Goal: Task Accomplishment & Management: Manage account settings

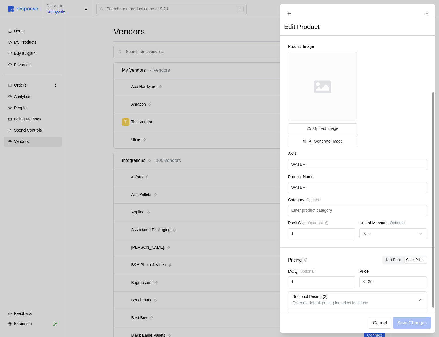
scroll to position [71, 0]
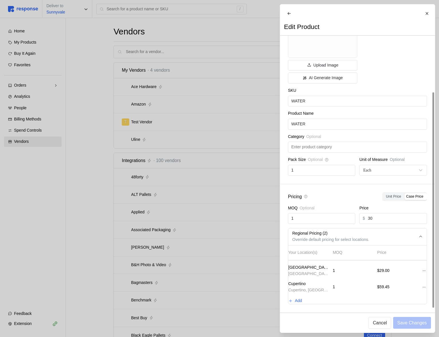
click at [192, 135] on div at bounding box center [219, 168] width 439 height 337
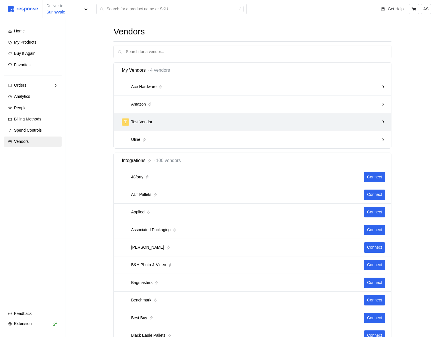
click at [195, 121] on div "T Test Vendor" at bounding box center [250, 121] width 257 height 7
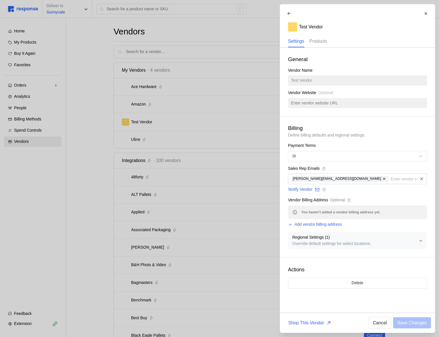
click at [321, 42] on p "Products" at bounding box center [318, 41] width 18 height 7
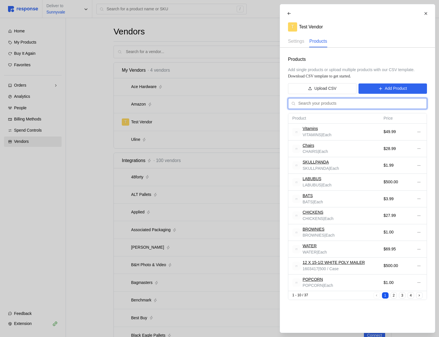
click at [375, 107] on input "text" at bounding box center [360, 103] width 125 height 10
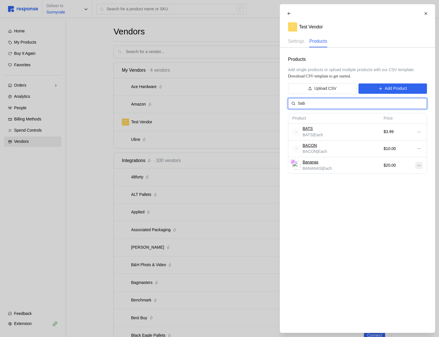
type input "bab"
click at [418, 167] on button at bounding box center [418, 165] width 7 height 7
click at [408, 177] on p "Edit" at bounding box center [400, 177] width 37 height 6
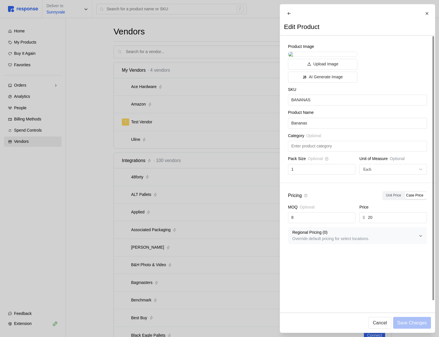
scroll to position [8, 0]
click at [370, 242] on p "Override default pricing for select locations." at bounding box center [355, 238] width 126 height 6
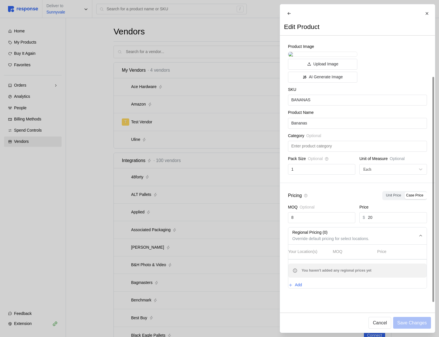
scroll to position [56, 0]
click at [302, 288] on p "Add" at bounding box center [298, 285] width 7 height 6
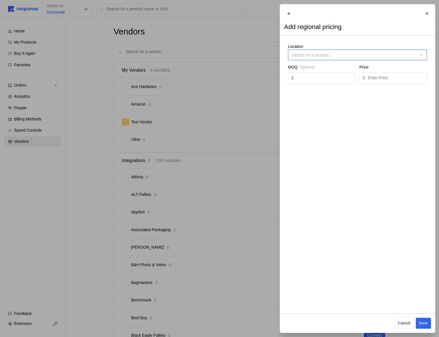
click at [313, 60] on input "Location" at bounding box center [357, 55] width 139 height 11
click at [307, 75] on div "Cupertino" at bounding box center [357, 73] width 136 height 10
type input "Cupertino"
click at [403, 80] on input "text" at bounding box center [396, 78] width 56 height 10
type input "12"
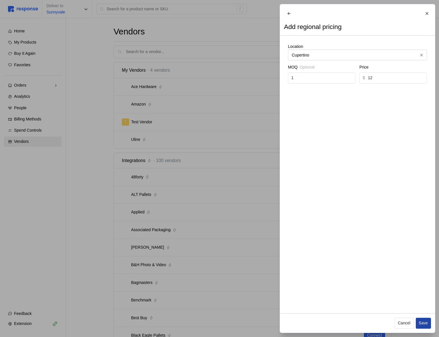
click at [424, 321] on p "Save" at bounding box center [422, 323] width 9 height 6
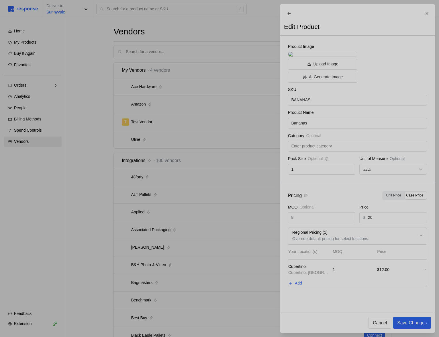
scroll to position [55, 0]
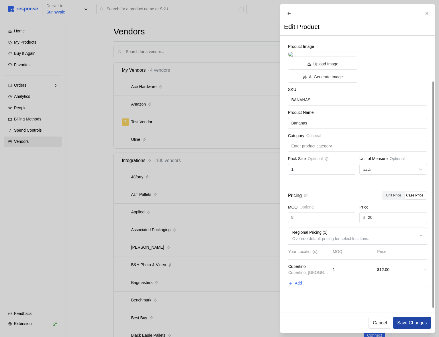
click at [414, 322] on p "Save Changes" at bounding box center [412, 322] width 30 height 7
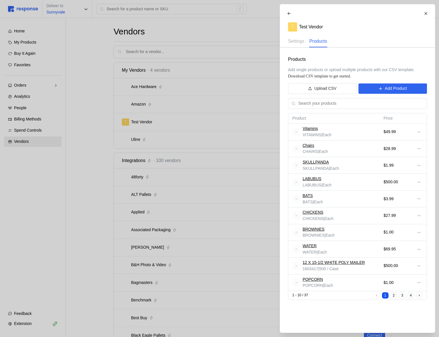
click at [393, 296] on button "2" at bounding box center [393, 295] width 7 height 7
click at [419, 162] on button at bounding box center [418, 165] width 7 height 7
click at [403, 176] on p "Edit" at bounding box center [400, 177] width 37 height 6
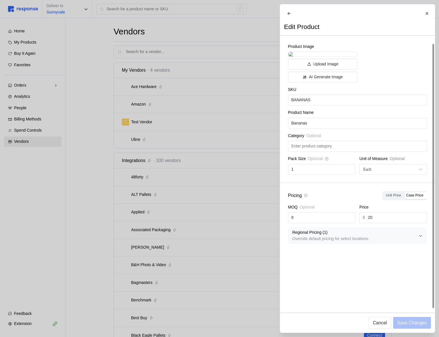
scroll to position [8, 0]
click at [329, 235] on p "Regional Pricing ( 1 )" at bounding box center [355, 232] width 126 height 6
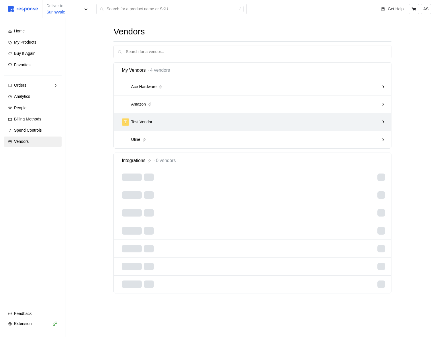
click at [186, 121] on div "T Test Vendor" at bounding box center [250, 121] width 257 height 7
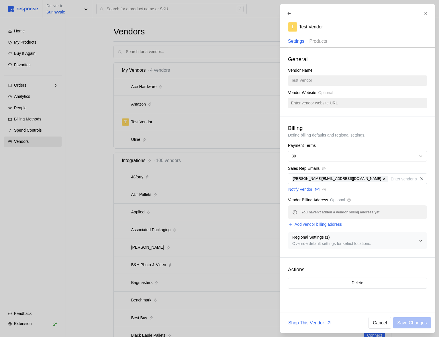
click at [316, 42] on p "Products" at bounding box center [318, 41] width 18 height 7
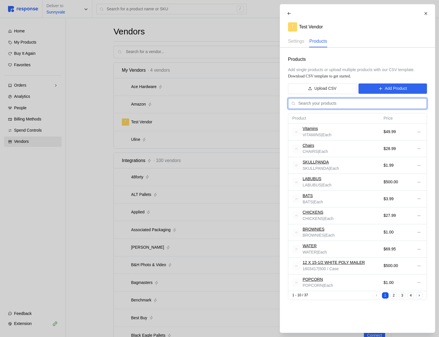
click at [379, 103] on input "text" at bounding box center [360, 103] width 125 height 10
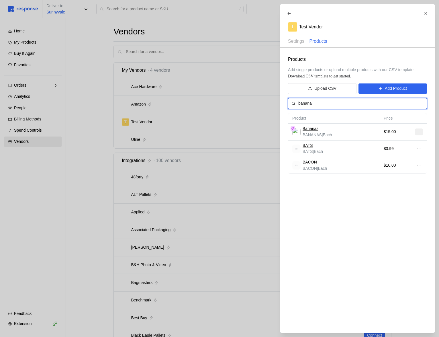
type input "banana"
click at [419, 130] on icon at bounding box center [418, 132] width 4 height 4
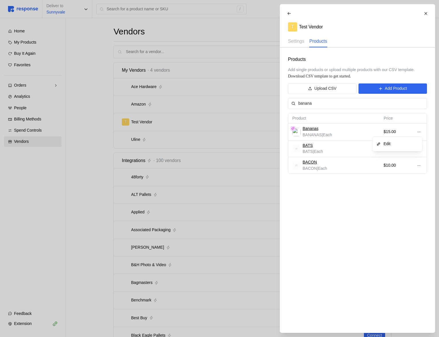
click at [408, 142] on p "Edit" at bounding box center [400, 144] width 37 height 6
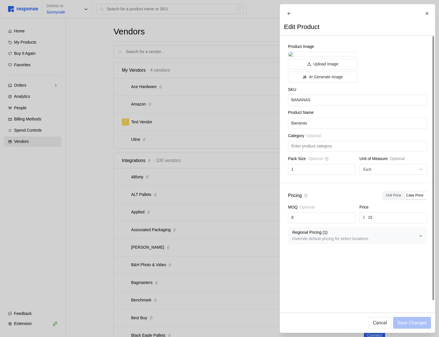
scroll to position [8, 0]
click at [343, 242] on p "Override default pricing for select locations." at bounding box center [355, 238] width 126 height 6
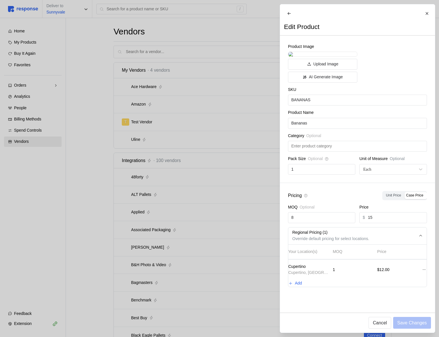
click at [251, 136] on div at bounding box center [219, 168] width 439 height 337
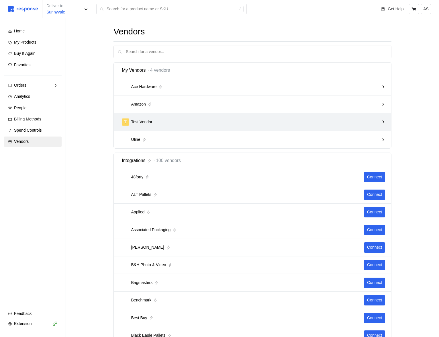
click at [299, 122] on div "T Test Vendor" at bounding box center [250, 121] width 257 height 7
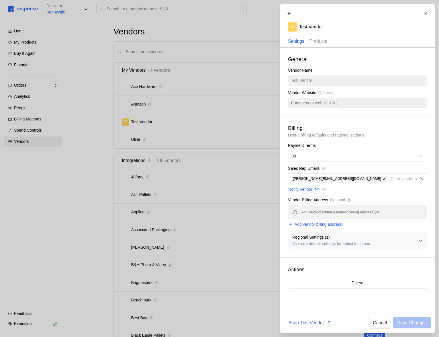
click at [320, 40] on p "Products" at bounding box center [318, 41] width 18 height 7
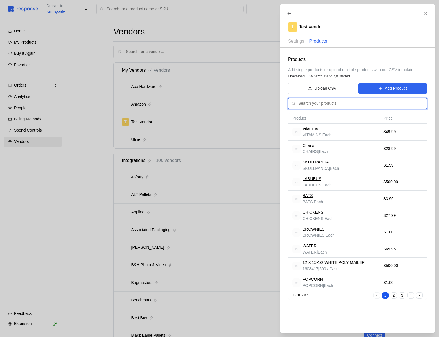
click at [349, 106] on input "text" at bounding box center [360, 103] width 125 height 10
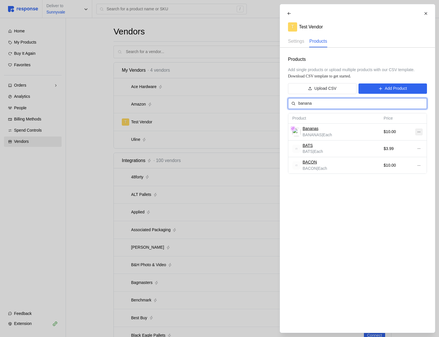
type input "banana"
click at [416, 132] on icon at bounding box center [418, 132] width 4 height 4
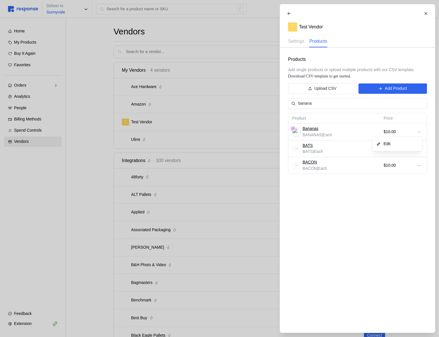
click at [407, 144] on p "Edit" at bounding box center [400, 144] width 37 height 6
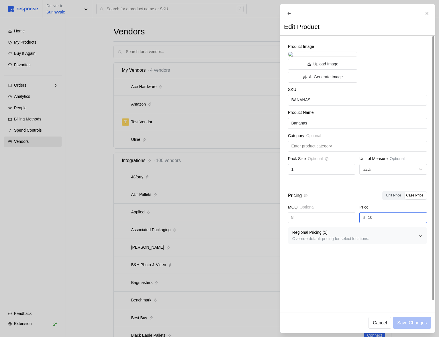
scroll to position [8, 0]
click at [357, 235] on p "Regional Pricing ( 1 )" at bounding box center [355, 232] width 126 height 6
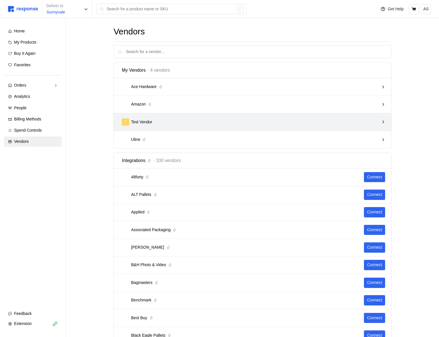
click at [309, 122] on div "T Test Vendor" at bounding box center [250, 121] width 257 height 7
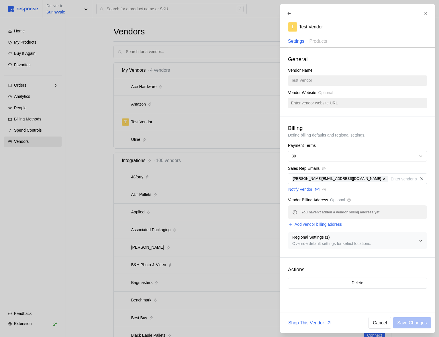
click at [352, 245] on p "Override default settings for select locations." at bounding box center [355, 243] width 126 height 6
click at [325, 43] on p "Products" at bounding box center [318, 41] width 18 height 7
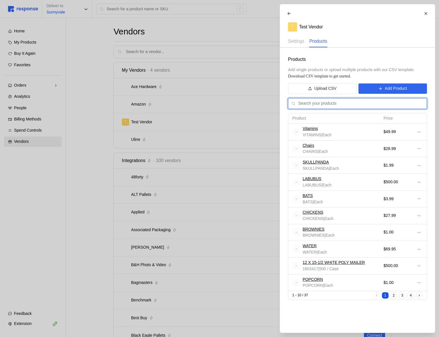
click at [320, 103] on input "text" at bounding box center [360, 103] width 125 height 10
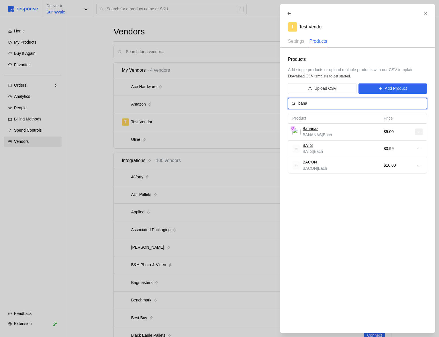
type input "bana"
click at [416, 131] on icon at bounding box center [418, 132] width 4 height 4
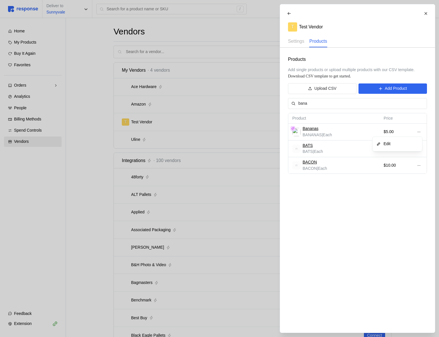
click at [402, 142] on p "Edit" at bounding box center [400, 144] width 37 height 6
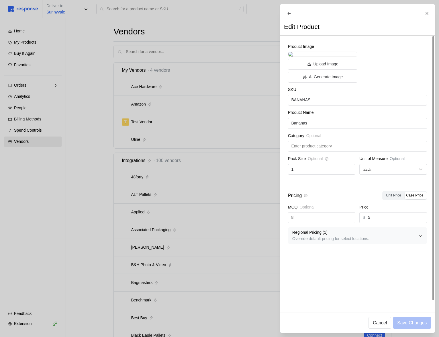
scroll to position [8, 0]
click at [313, 242] on p "Override default pricing for select locations." at bounding box center [355, 238] width 126 height 6
click at [423, 275] on div at bounding box center [423, 269] width 9 height 11
click at [422, 271] on icon at bounding box center [424, 269] width 4 height 4
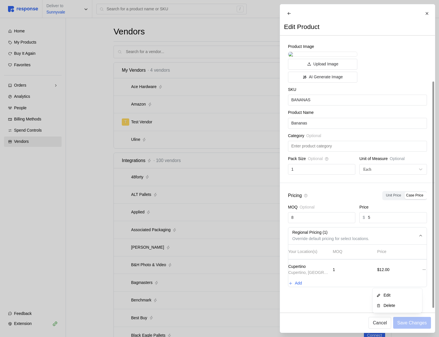
click at [392, 307] on p "Delete" at bounding box center [400, 305] width 37 height 6
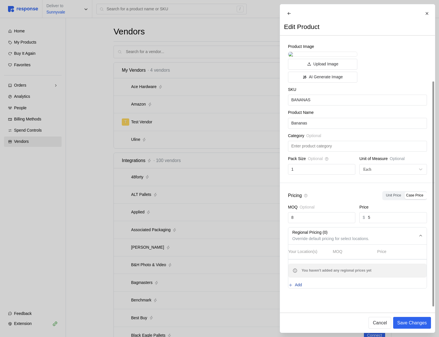
click at [302, 288] on p "Add" at bounding box center [298, 285] width 7 height 6
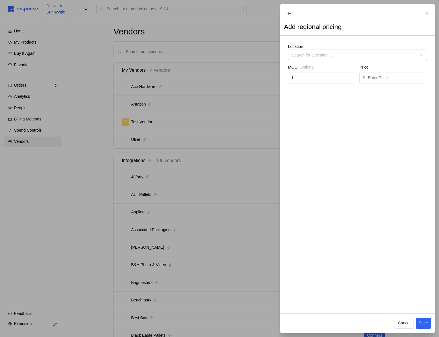
click at [303, 60] on input "Location" at bounding box center [357, 55] width 139 height 11
click at [309, 90] on div "Sunnyvale" at bounding box center [357, 93] width 136 height 10
type input "Sunnyvale"
click at [425, 325] on p "Save" at bounding box center [422, 323] width 9 height 6
click at [374, 82] on input "text" at bounding box center [392, 78] width 48 height 10
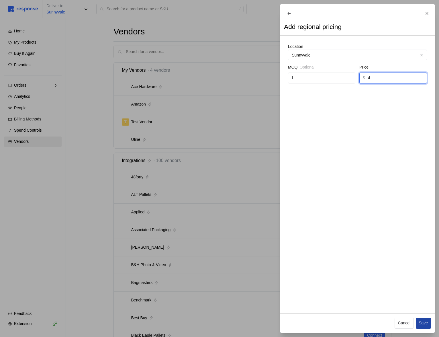
type input "4"
click at [425, 318] on button "Save" at bounding box center [422, 322] width 15 height 11
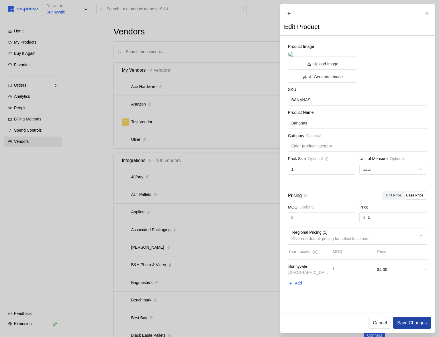
click at [414, 320] on p "Save Changes" at bounding box center [412, 322] width 30 height 7
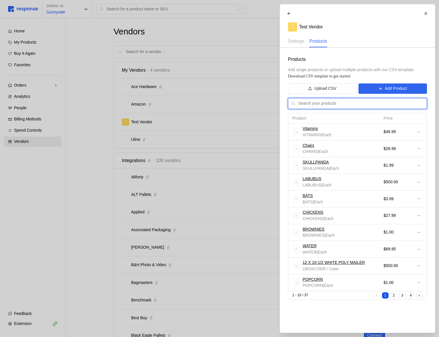
click at [319, 103] on input "text" at bounding box center [360, 103] width 125 height 10
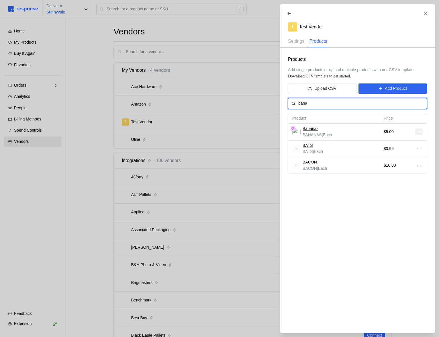
type input "bana"
click at [418, 131] on icon at bounding box center [418, 132] width 4 height 4
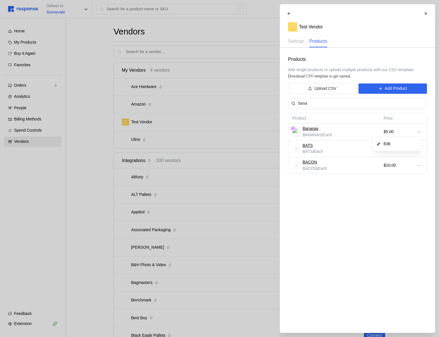
click at [396, 142] on p "Edit" at bounding box center [400, 144] width 37 height 6
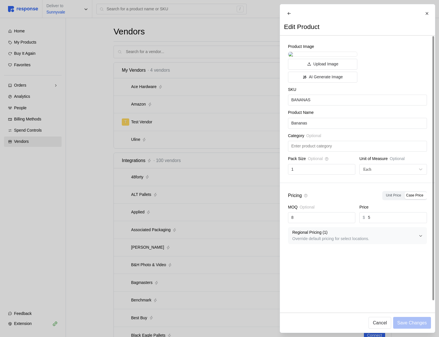
scroll to position [8, 0]
click at [349, 235] on p "Regional Pricing ( 1 )" at bounding box center [355, 232] width 126 height 6
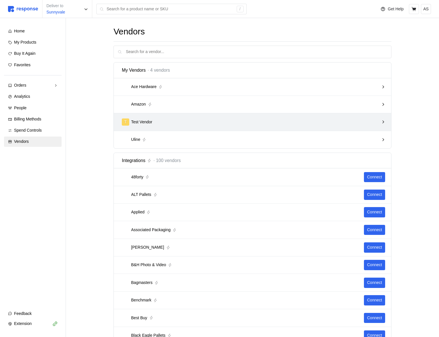
click at [246, 122] on div "T Test Vendor" at bounding box center [250, 121] width 257 height 7
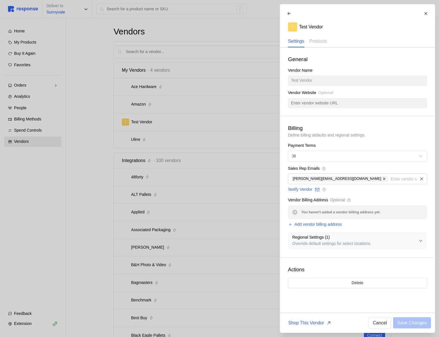
click at [354, 248] on span "Regional Settings ( 1 ) Override default settings for select locations." at bounding box center [355, 240] width 126 height 16
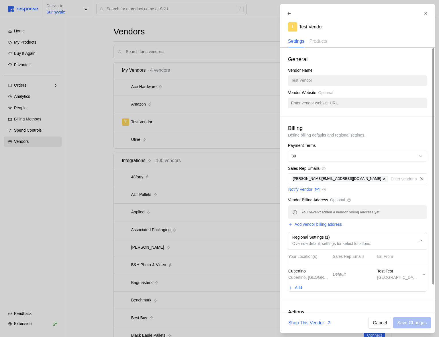
scroll to position [31, 0]
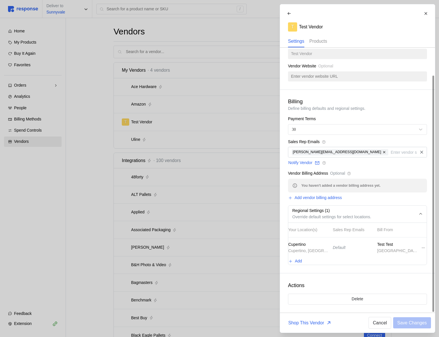
click at [320, 42] on p "Products" at bounding box center [318, 41] width 18 height 7
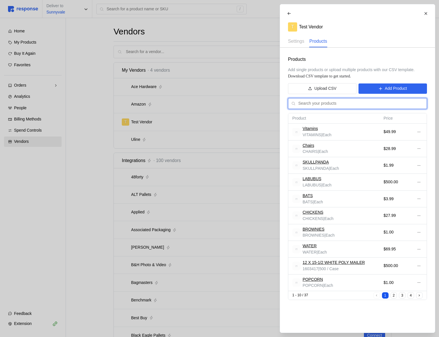
click at [338, 104] on input "text" at bounding box center [360, 103] width 125 height 10
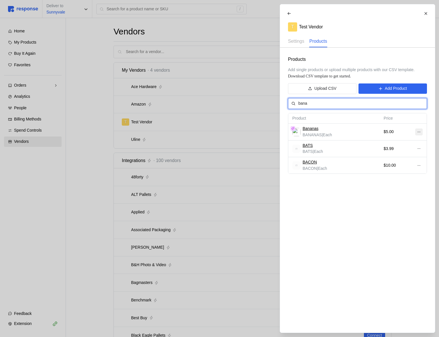
type input "bana"
click at [421, 131] on button at bounding box center [418, 131] width 7 height 7
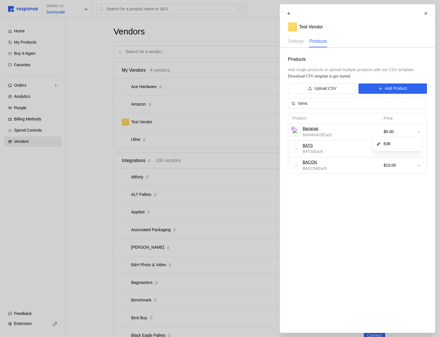
click at [405, 140] on button "Edit" at bounding box center [397, 144] width 46 height 10
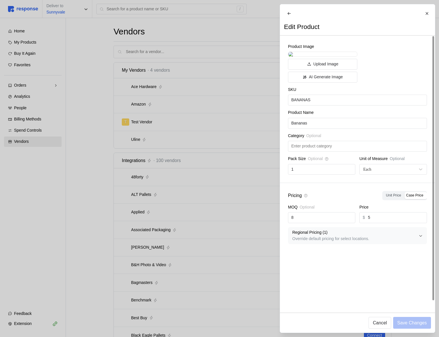
scroll to position [8, 0]
click at [349, 242] on p "Override default pricing for select locations." at bounding box center [355, 238] width 126 height 6
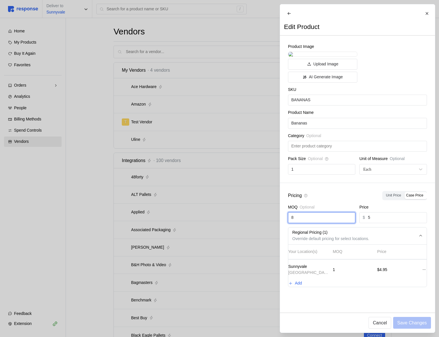
click at [320, 223] on input "8" at bounding box center [321, 217] width 61 height 10
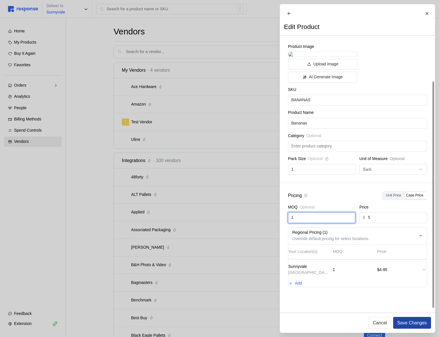
type input "1"
click at [414, 322] on p "Save Changes" at bounding box center [412, 322] width 30 height 7
click at [315, 118] on div "Product Name" at bounding box center [357, 113] width 139 height 8
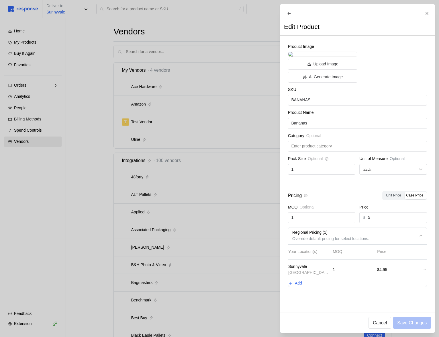
click at [101, 28] on div at bounding box center [219, 168] width 439 height 337
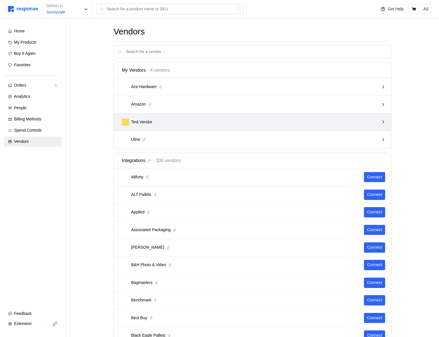
click at [194, 122] on div "T Test Vendor" at bounding box center [250, 121] width 257 height 7
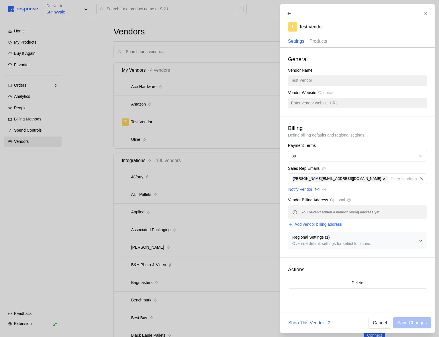
click at [322, 42] on p "Products" at bounding box center [318, 41] width 18 height 7
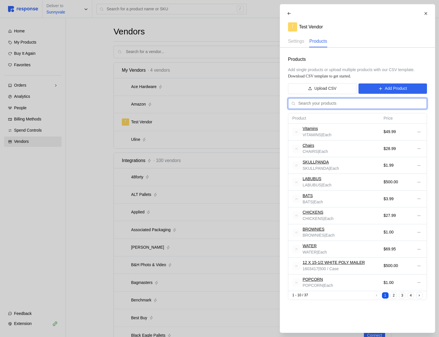
click at [331, 102] on input "text" at bounding box center [360, 103] width 125 height 10
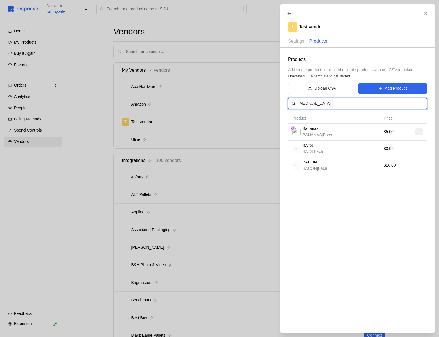
type input "[MEDICAL_DATA]"
click at [418, 131] on icon at bounding box center [418, 132] width 4 height 4
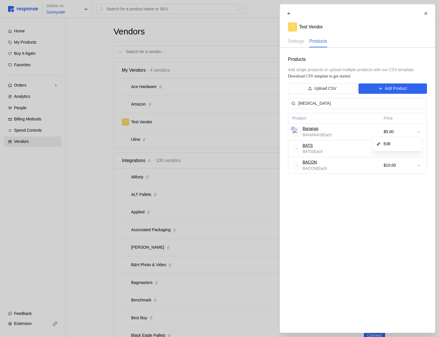
click at [398, 141] on p "Edit" at bounding box center [400, 144] width 37 height 6
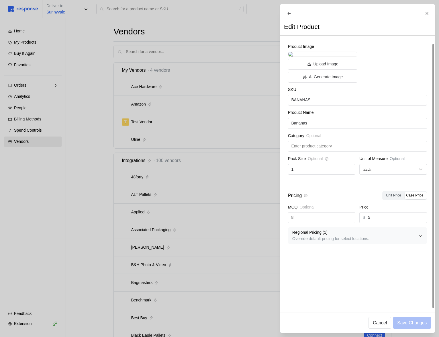
click at [349, 235] on p "Regional Pricing ( 1 )" at bounding box center [355, 232] width 126 height 6
click at [422, 271] on icon at bounding box center [424, 269] width 4 height 4
click at [396, 294] on p "Edit" at bounding box center [400, 295] width 37 height 6
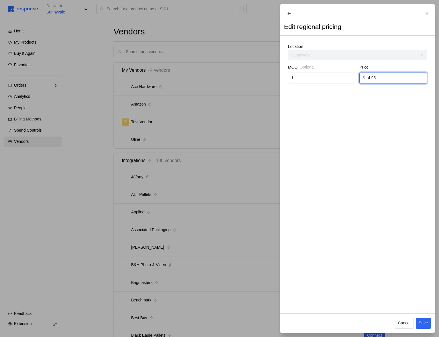
click at [376, 82] on input "4.95" at bounding box center [396, 78] width 56 height 10
type input "4.75"
click at [427, 323] on p "Save" at bounding box center [422, 323] width 9 height 6
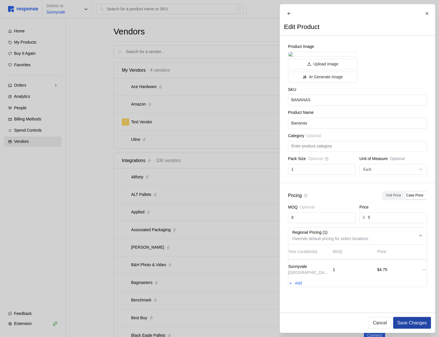
click at [414, 324] on p "Save Changes" at bounding box center [412, 322] width 30 height 7
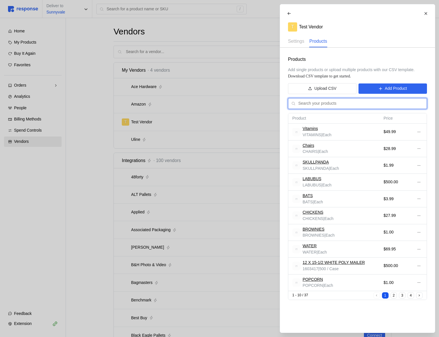
click at [335, 103] on input "text" at bounding box center [360, 103] width 125 height 10
click at [318, 103] on input "text" at bounding box center [360, 103] width 125 height 10
type input "b"
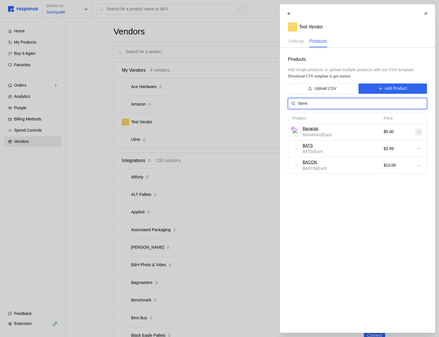
type input "bana"
click at [420, 130] on icon at bounding box center [418, 132] width 4 height 4
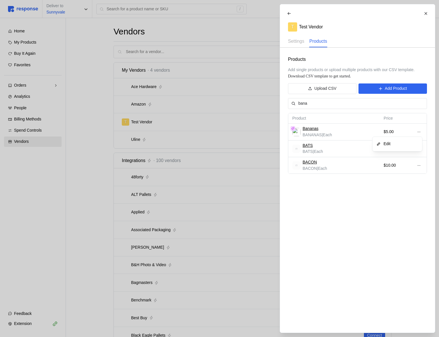
click at [408, 140] on button "Edit" at bounding box center [397, 144] width 46 height 10
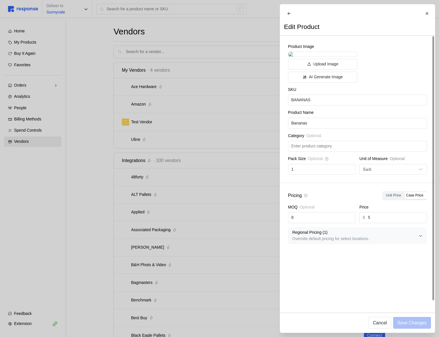
scroll to position [8, 0]
click at [323, 235] on p "Regional Pricing ( 1 )" at bounding box center [355, 232] width 126 height 6
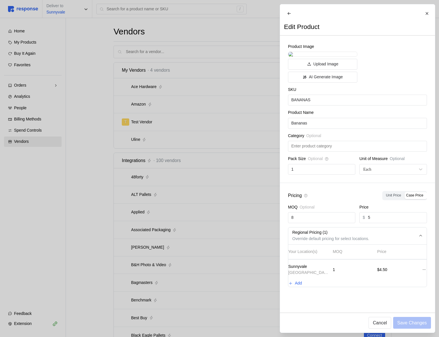
click at [117, 91] on div at bounding box center [219, 168] width 439 height 337
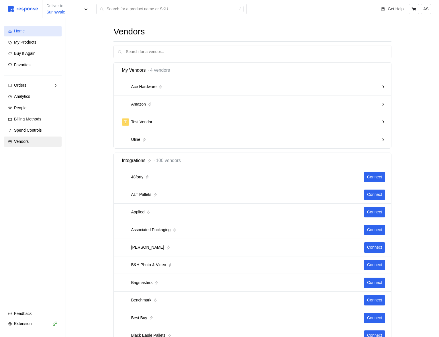
click at [35, 31] on div "Home" at bounding box center [36, 31] width 44 height 6
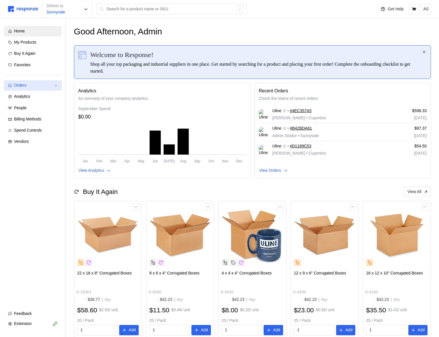
click at [43, 86] on div "Orders" at bounding box center [33, 85] width 38 height 6
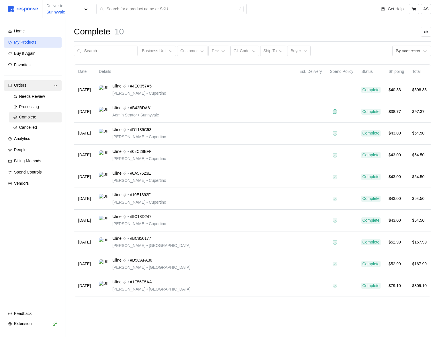
click at [52, 42] on div "My Products" at bounding box center [36, 42] width 44 height 6
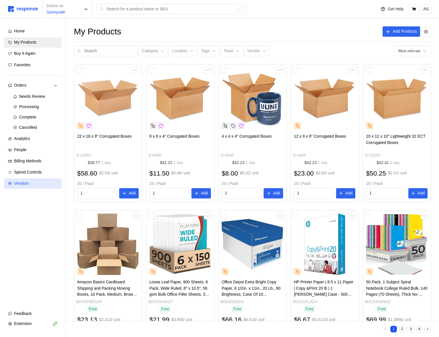
click at [40, 179] on link "Vendors" at bounding box center [33, 183] width 58 height 10
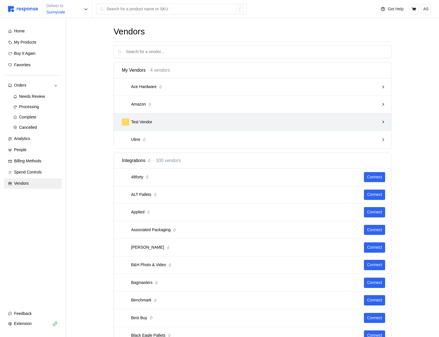
click at [222, 125] on div "T Test Vendor" at bounding box center [250, 121] width 257 height 7
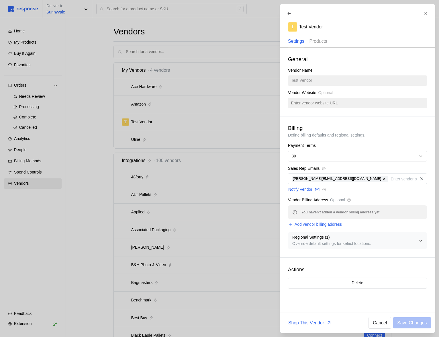
click at [321, 41] on p "Products" at bounding box center [318, 41] width 18 height 7
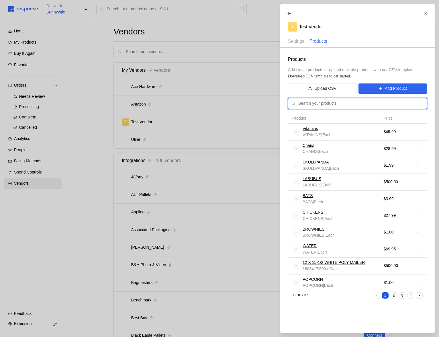
click at [323, 101] on input "text" at bounding box center [360, 103] width 125 height 10
type input "[MEDICAL_DATA]"
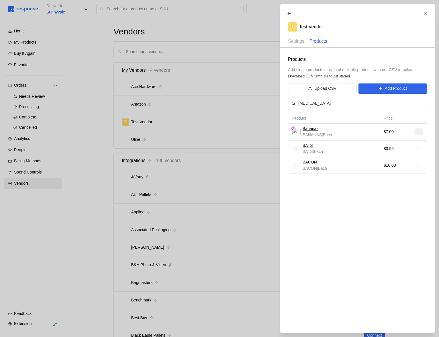
click at [421, 130] on button at bounding box center [418, 131] width 7 height 7
click at [405, 141] on p "Edit" at bounding box center [400, 144] width 37 height 6
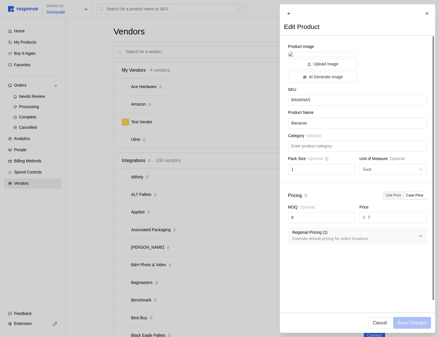
scroll to position [8, 0]
click at [347, 235] on p "Regional Pricing ( 1 )" at bounding box center [355, 232] width 126 height 6
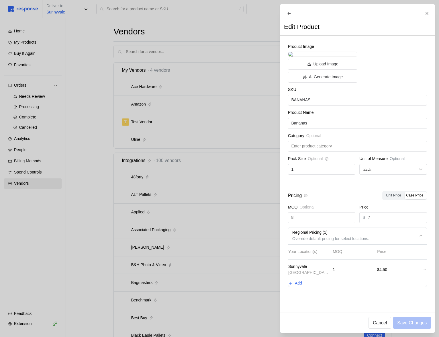
click at [171, 113] on div at bounding box center [219, 168] width 439 height 337
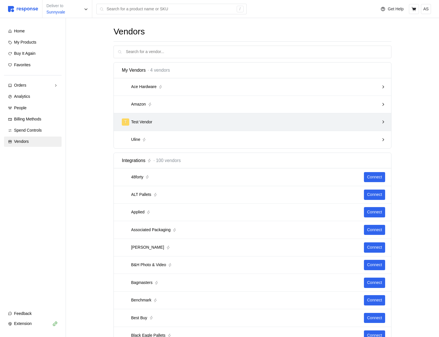
click at [243, 118] on div "T Test Vendor" at bounding box center [250, 121] width 257 height 7
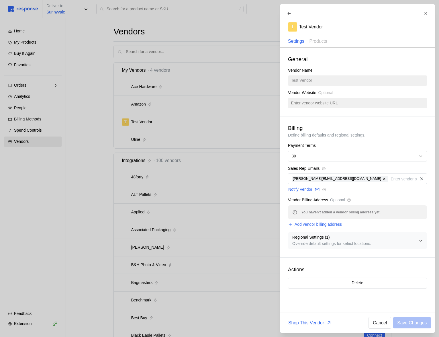
click at [362, 237] on p "Regional Settings ( 1 )" at bounding box center [355, 237] width 126 height 6
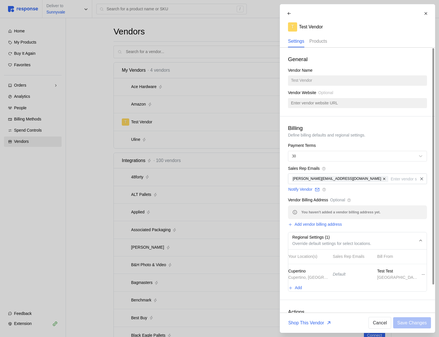
click at [327, 41] on p "Products" at bounding box center [318, 41] width 18 height 7
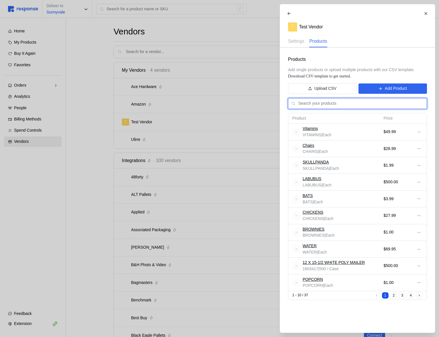
click at [321, 106] on input "text" at bounding box center [360, 103] width 125 height 10
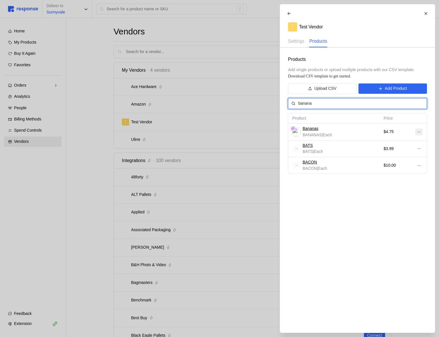
type input "banana"
click at [420, 133] on icon at bounding box center [418, 132] width 4 height 4
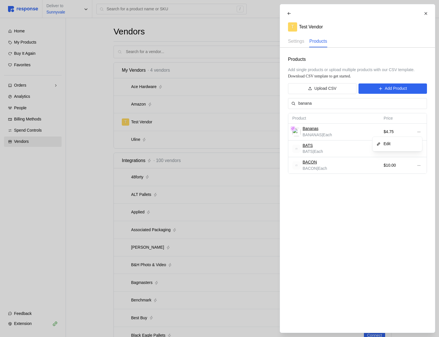
click at [406, 146] on p "Edit" at bounding box center [400, 144] width 37 height 6
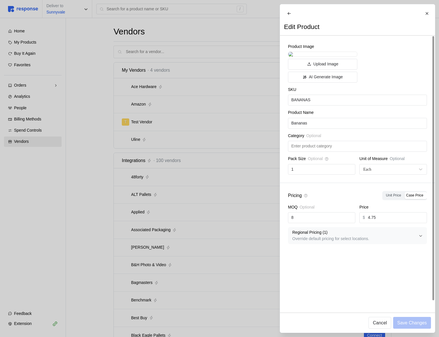
scroll to position [8, 0]
click at [347, 235] on p "Regional Pricing ( 1 )" at bounding box center [355, 232] width 126 height 6
click at [151, 137] on div at bounding box center [219, 168] width 439 height 337
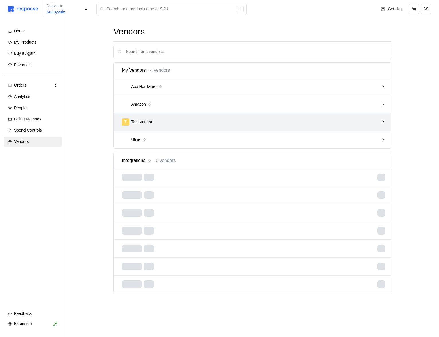
click at [284, 127] on div "T Test Vendor" at bounding box center [250, 121] width 261 height 11
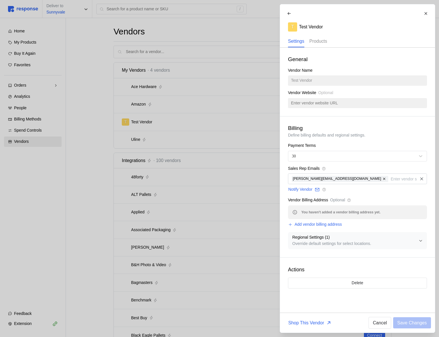
click at [320, 36] on div "Products" at bounding box center [318, 42] width 18 height 12
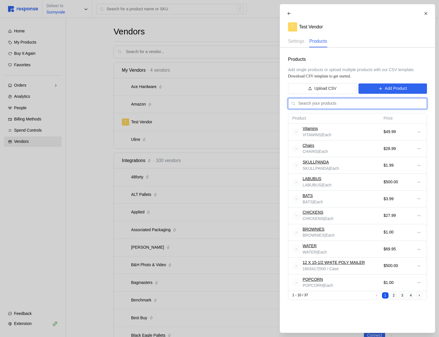
click at [325, 104] on input "text" at bounding box center [360, 103] width 125 height 10
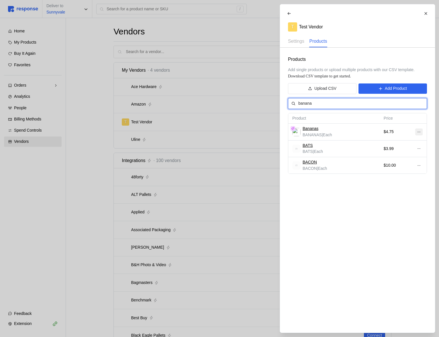
type input "banana"
click at [418, 131] on icon at bounding box center [418, 132] width 4 height 4
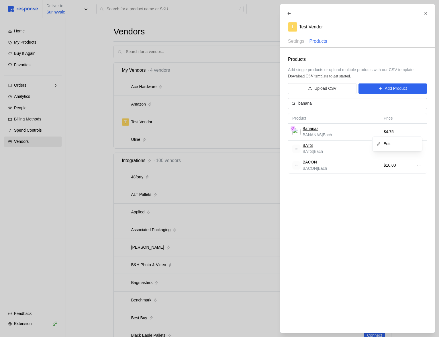
click at [391, 144] on p "Edit" at bounding box center [400, 144] width 37 height 6
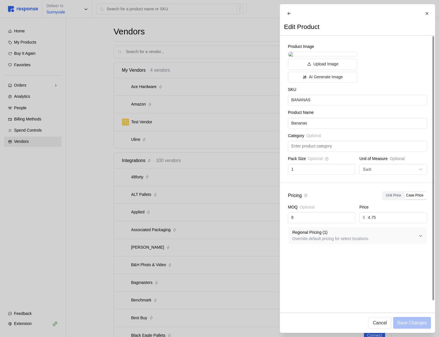
scroll to position [8, 0]
click at [323, 242] on p "Override default pricing for select locations." at bounding box center [355, 238] width 126 height 6
click at [195, 145] on div at bounding box center [219, 168] width 439 height 337
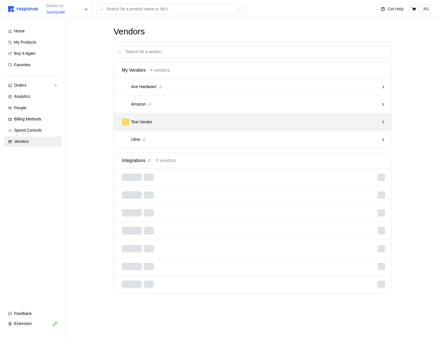
click at [236, 120] on div "T Test Vendor" at bounding box center [250, 121] width 257 height 7
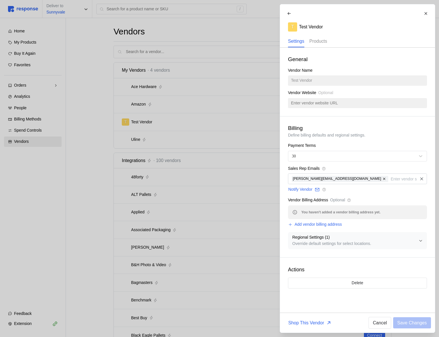
click at [315, 38] on p "Products" at bounding box center [318, 41] width 18 height 7
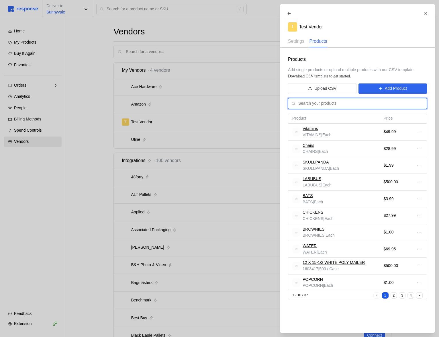
click at [329, 108] on input "text" at bounding box center [360, 103] width 125 height 10
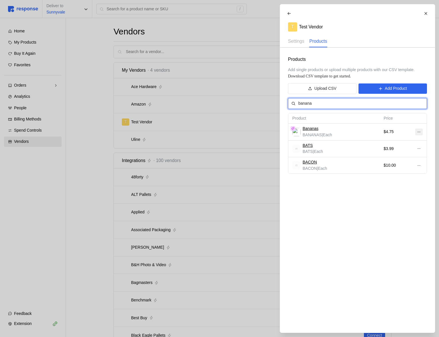
type input "banana"
click at [421, 132] on button at bounding box center [418, 131] width 7 height 7
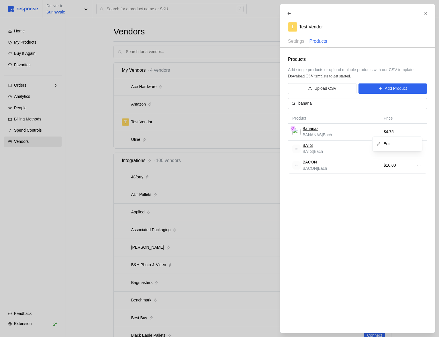
click at [406, 146] on p "Edit" at bounding box center [400, 144] width 37 height 6
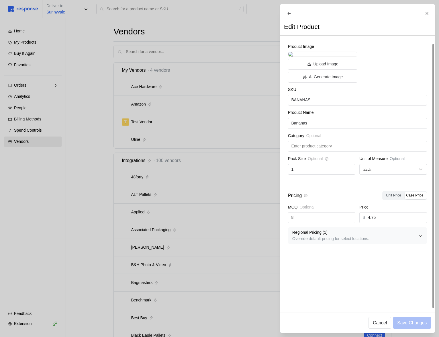
click at [359, 242] on p "Override default pricing for select locations." at bounding box center [355, 238] width 126 height 6
